Goal: Register for event/course

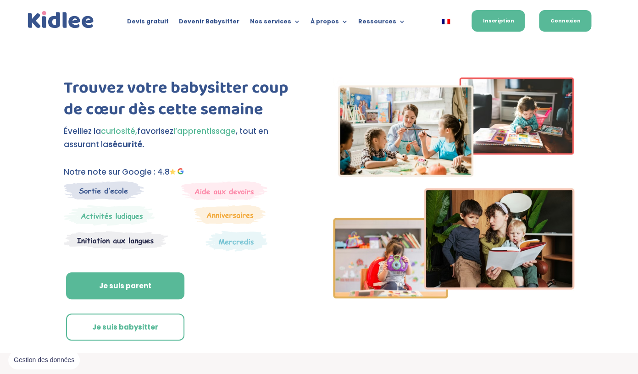
click at [552, 22] on link "Connexion" at bounding box center [565, 21] width 52 height 22
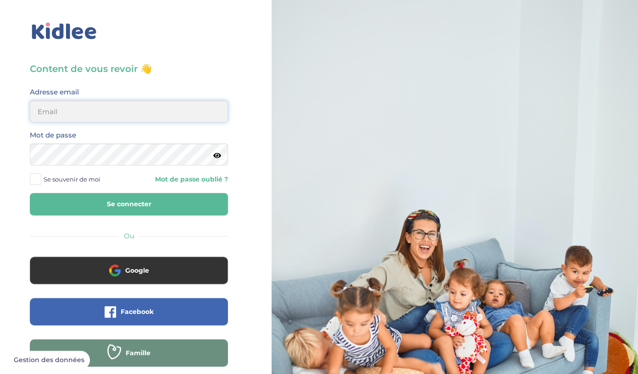
click at [183, 109] on input "email" at bounding box center [129, 111] width 198 height 22
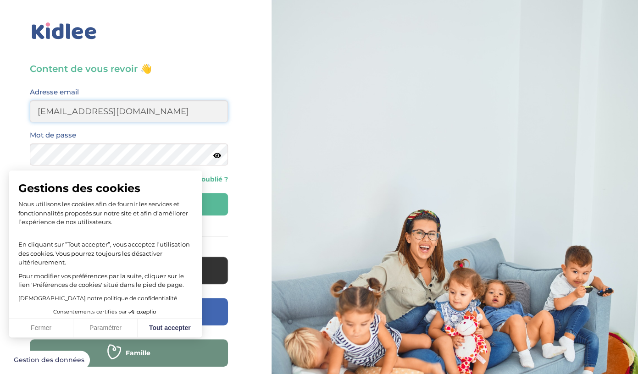
type input "[EMAIL_ADDRESS][DOMAIN_NAME]"
click at [44, 323] on button "Fermer" at bounding box center [41, 328] width 64 height 19
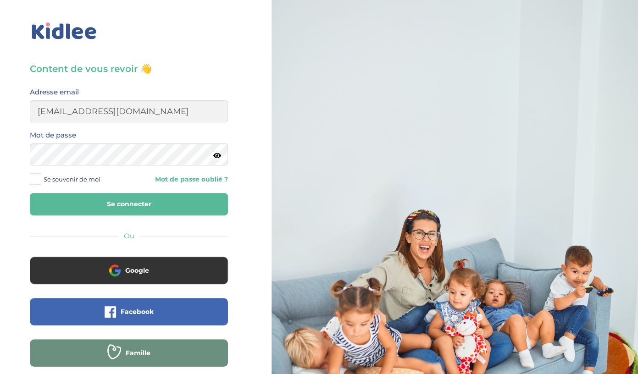
click at [72, 202] on button "Se connecter" at bounding box center [129, 204] width 198 height 22
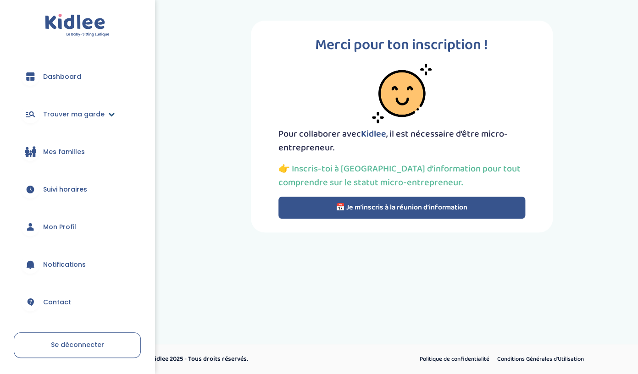
click at [104, 112] on link "Trouver ma garde" at bounding box center [77, 114] width 127 height 33
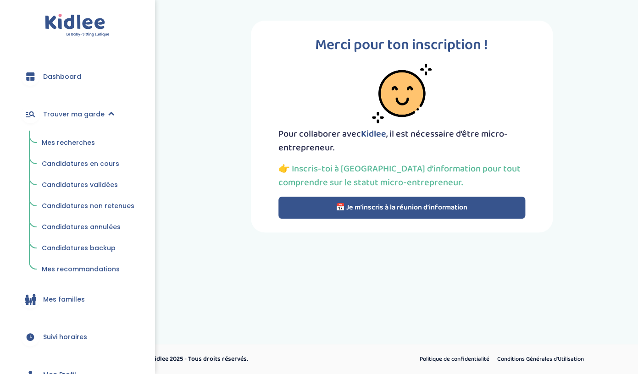
click at [67, 140] on span "Mes recherches" at bounding box center [68, 142] width 53 height 9
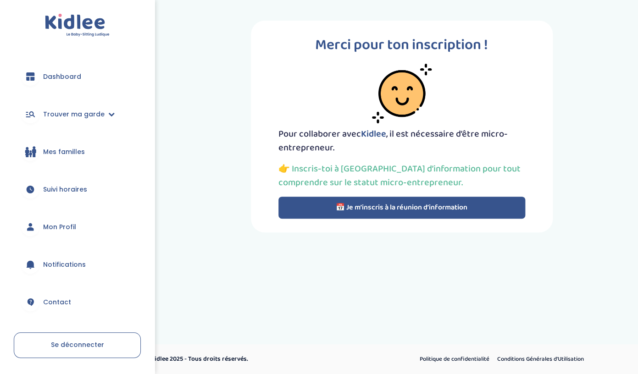
scroll to position [30, 0]
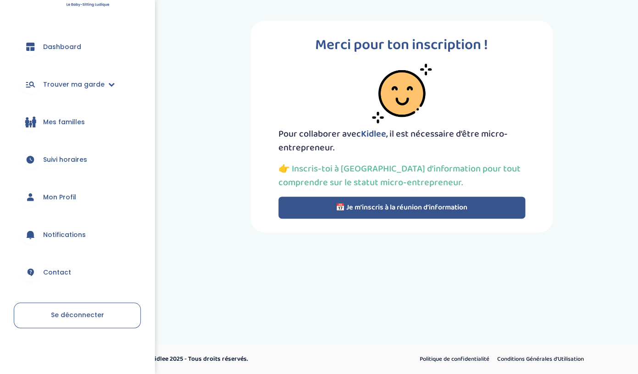
click at [390, 213] on button "📅 Je m’inscris à la réunion d’information" at bounding box center [402, 208] width 247 height 22
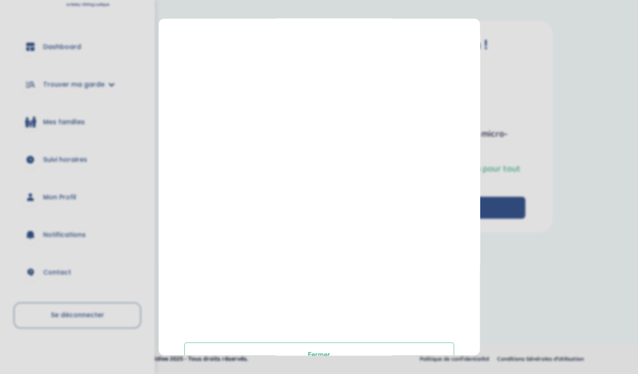
scroll to position [121, 0]
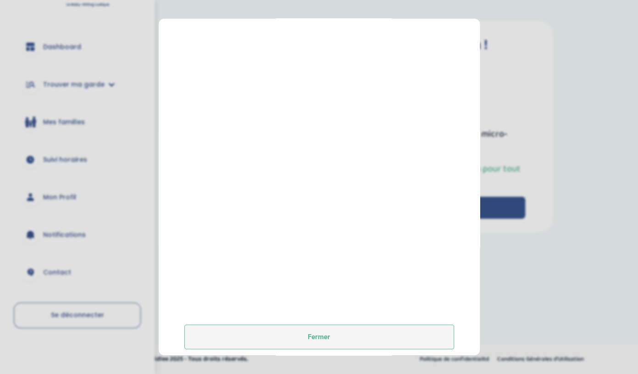
click at [332, 339] on button "Fermer" at bounding box center [319, 337] width 270 height 25
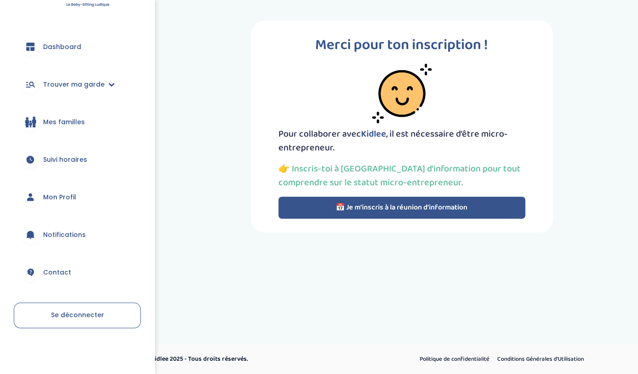
click at [94, 322] on link "Se déconnecter" at bounding box center [77, 316] width 127 height 26
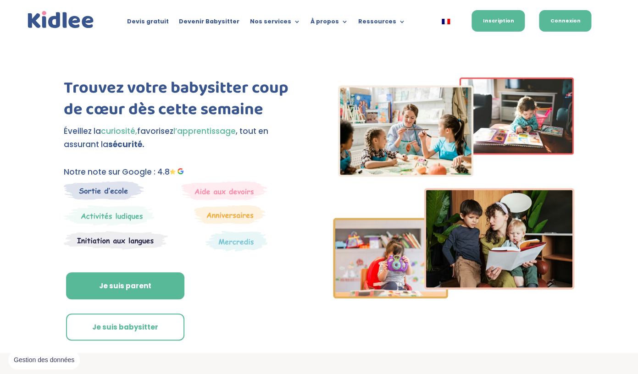
click at [572, 15] on link "Connexion" at bounding box center [565, 21] width 52 height 22
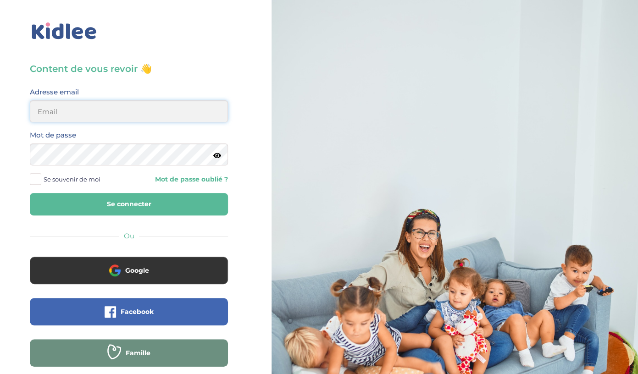
click at [139, 113] on input "email" at bounding box center [129, 111] width 198 height 22
type input "[EMAIL_ADDRESS][DOMAIN_NAME]"
click at [160, 206] on button "Se connecter" at bounding box center [129, 204] width 198 height 22
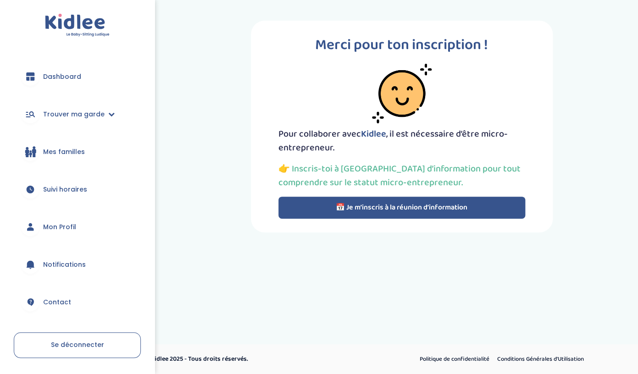
click at [67, 232] on link "Mon Profil" at bounding box center [77, 227] width 127 height 33
click at [61, 223] on span "Mon Profil" at bounding box center [59, 228] width 33 height 10
click at [31, 228] on icon at bounding box center [30, 230] width 6 height 4
click at [306, 204] on button "📅 Je m’inscris à la réunion d’information" at bounding box center [402, 208] width 247 height 22
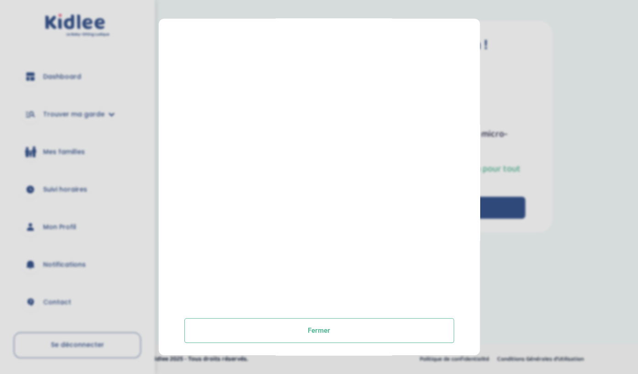
scroll to position [130, 0]
click at [569, 189] on section "Prendre rendez-vous [GEOGRAPHIC_DATA]" at bounding box center [319, 187] width 638 height 374
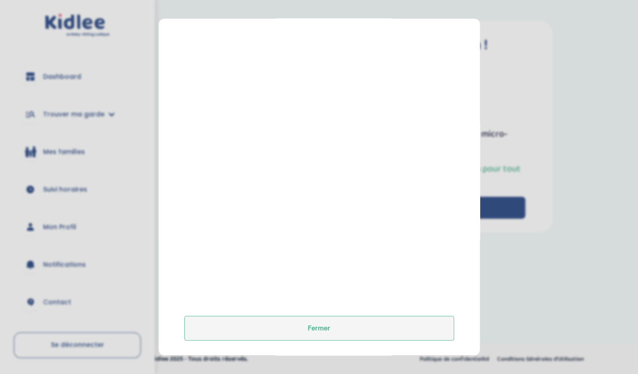
click at [331, 327] on button "Fermer" at bounding box center [319, 328] width 270 height 25
